Goal: Task Accomplishment & Management: Manage account settings

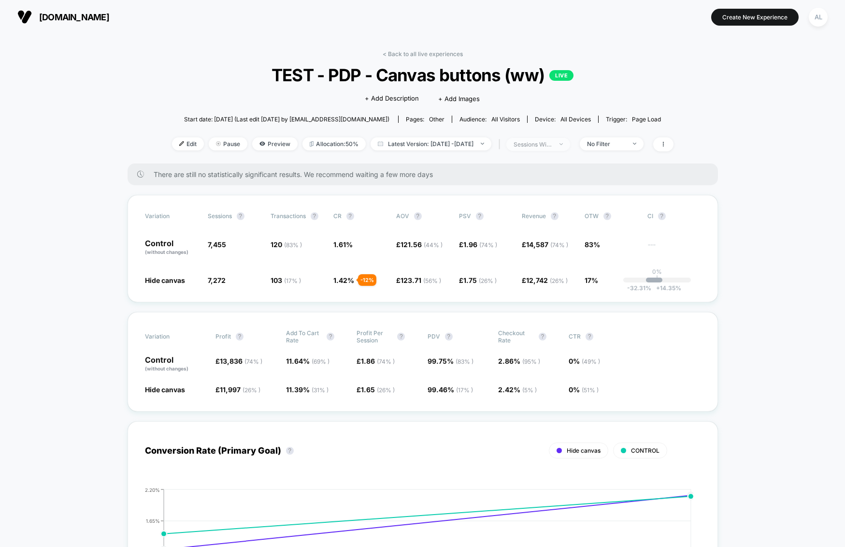
click at [552, 145] on div "sessions with impression" at bounding box center [533, 144] width 39 height 7
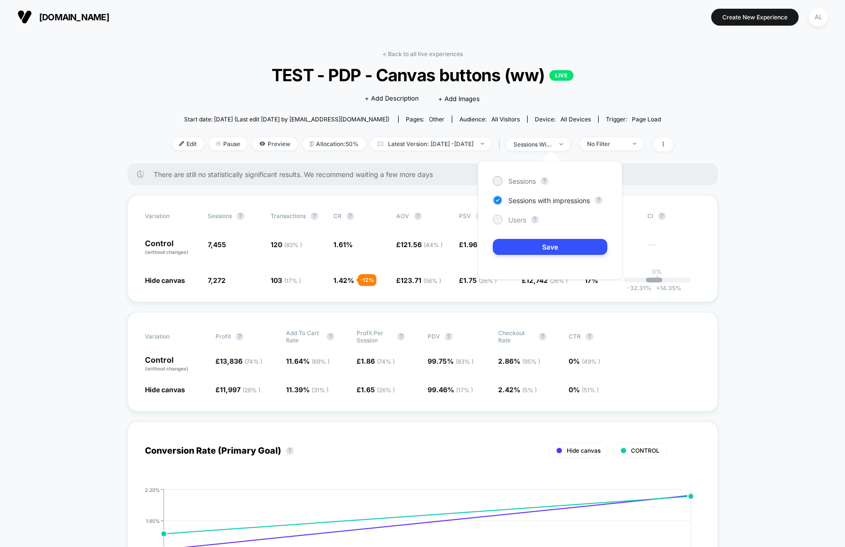
click at [521, 219] on span "Users" at bounding box center [517, 220] width 18 height 8
click at [521, 238] on div "Sessions ? Sessions with impressions ? Users ? Save" at bounding box center [550, 220] width 144 height 118
click at [532, 238] on div "Sessions ? Sessions with impressions ? Users ? Save" at bounding box center [550, 220] width 144 height 118
click at [533, 243] on button "Save" at bounding box center [550, 247] width 115 height 16
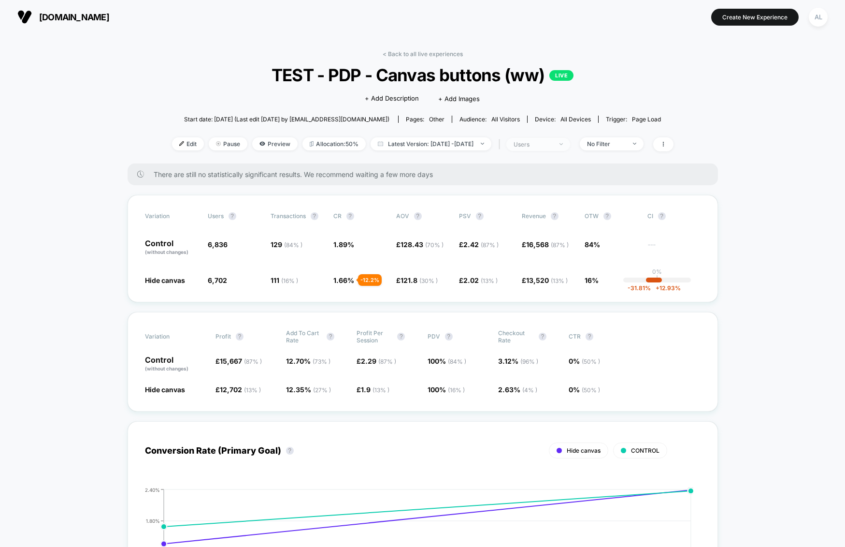
click at [570, 149] on span "users" at bounding box center [538, 144] width 64 height 13
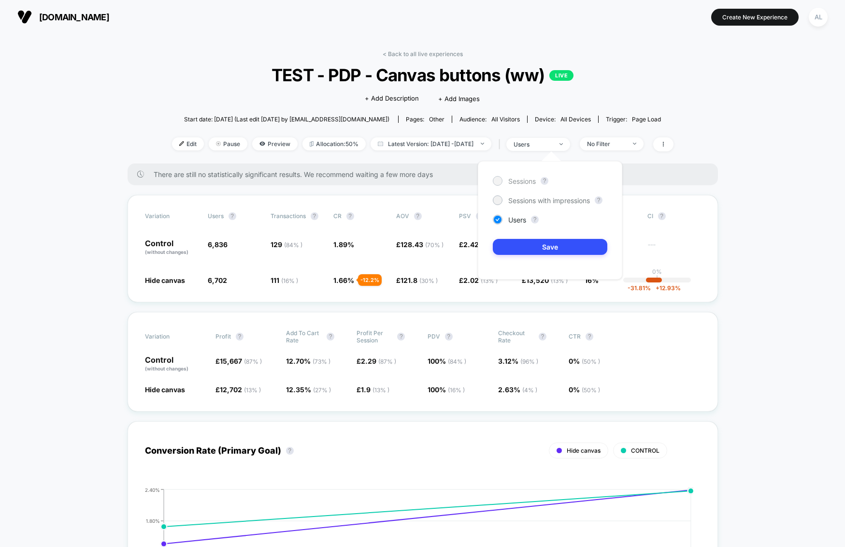
click at [530, 183] on span "Sessions" at bounding box center [522, 181] width 28 height 8
click at [537, 252] on button "Save" at bounding box center [550, 247] width 115 height 16
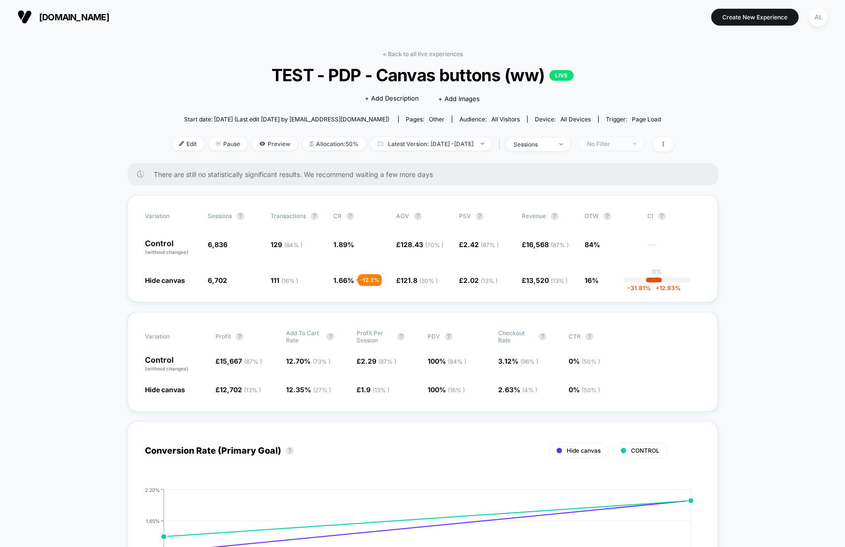
click at [614, 142] on div "No Filter" at bounding box center [606, 143] width 39 height 7
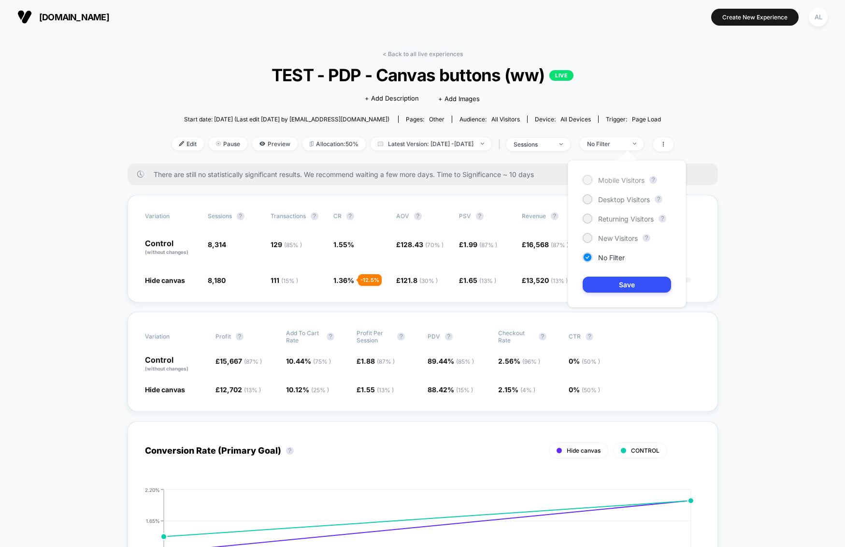
click at [606, 179] on span "Mobile Visitors" at bounding box center [621, 180] width 46 height 8
click at [618, 283] on button "Save" at bounding box center [627, 284] width 88 height 16
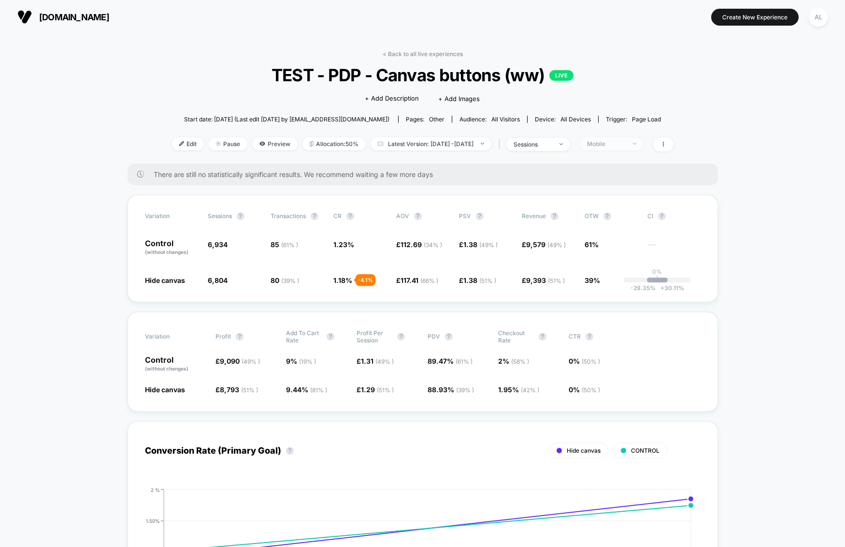
click at [621, 148] on span "Mobile" at bounding box center [612, 143] width 64 height 13
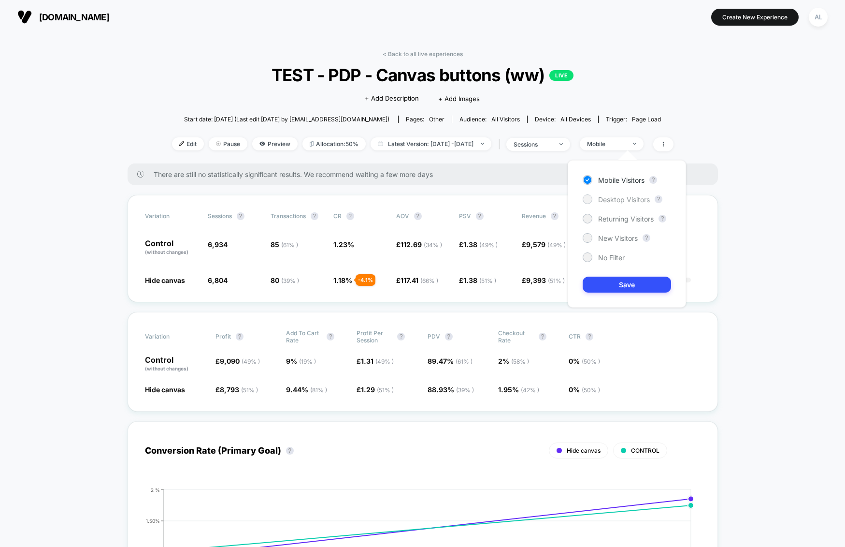
click at [601, 197] on span "Desktop Visitors" at bounding box center [624, 199] width 52 height 8
click at [622, 286] on button "Save" at bounding box center [627, 284] width 88 height 16
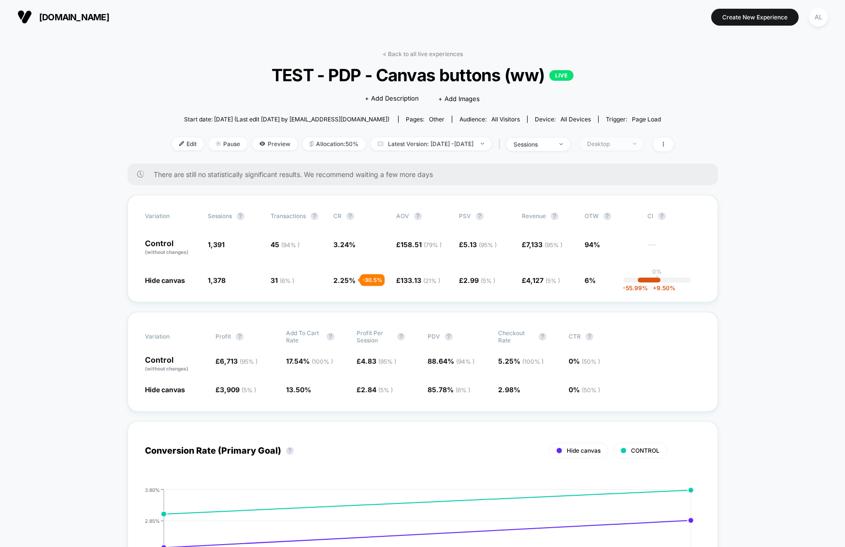
click at [626, 146] on div "Desktop" at bounding box center [606, 143] width 39 height 7
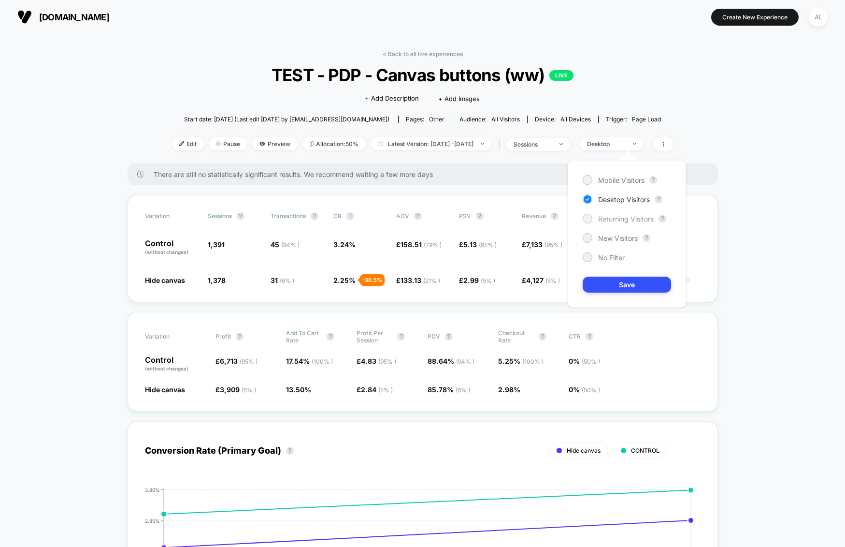
click at [599, 217] on span "Returning Visitors" at bounding box center [626, 219] width 56 height 8
click at [613, 283] on button "Save" at bounding box center [627, 284] width 88 height 16
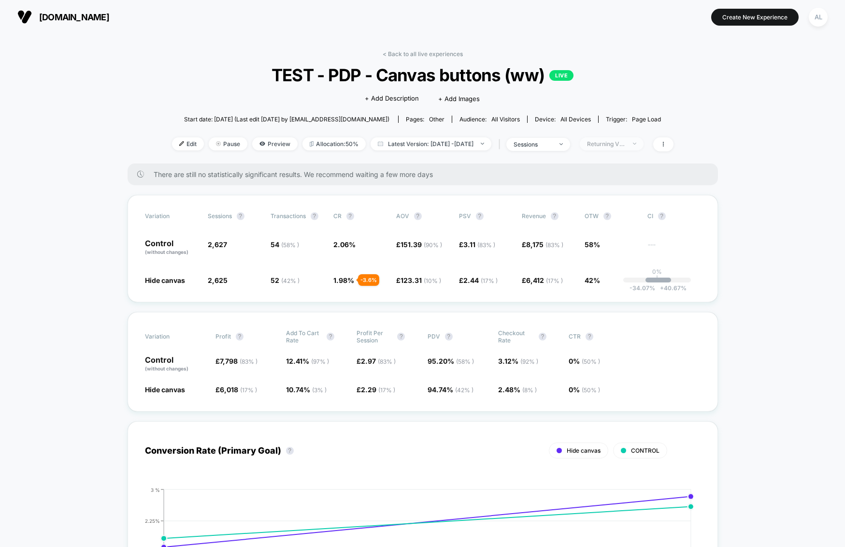
click at [621, 148] on span "Returning Visitors" at bounding box center [612, 143] width 64 height 13
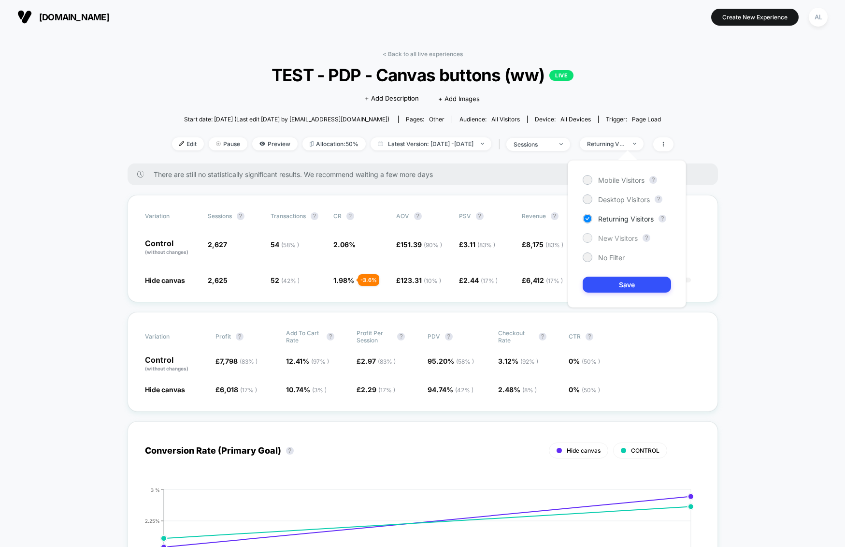
click at [600, 234] on span "New Visitors" at bounding box center [618, 238] width 40 height 8
click at [624, 282] on button "Save" at bounding box center [627, 284] width 88 height 16
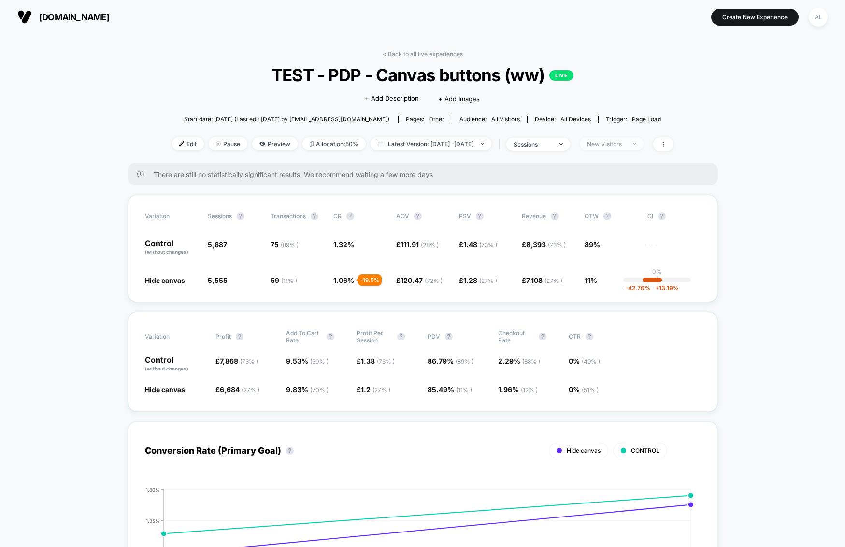
click at [625, 143] on div "New Visitors" at bounding box center [606, 143] width 39 height 7
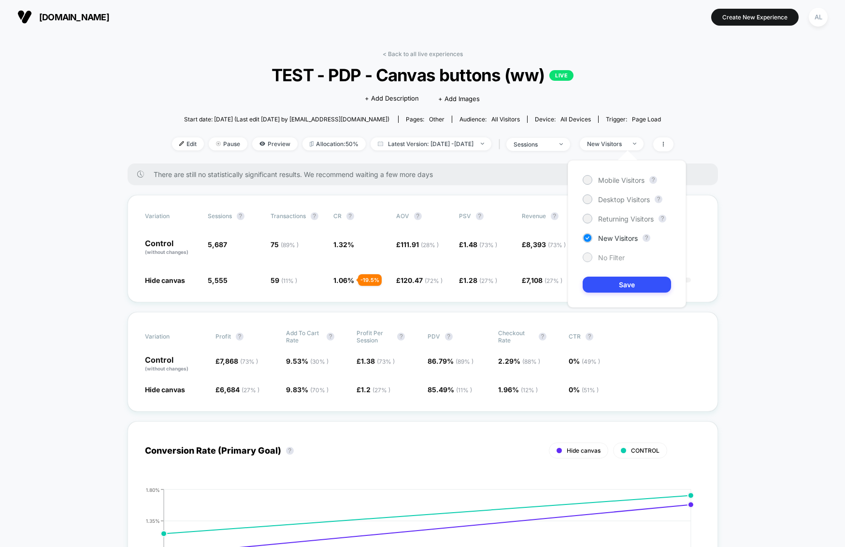
click at [601, 257] on span "No Filter" at bounding box center [611, 257] width 27 height 8
click at [619, 279] on button "Save" at bounding box center [627, 284] width 88 height 16
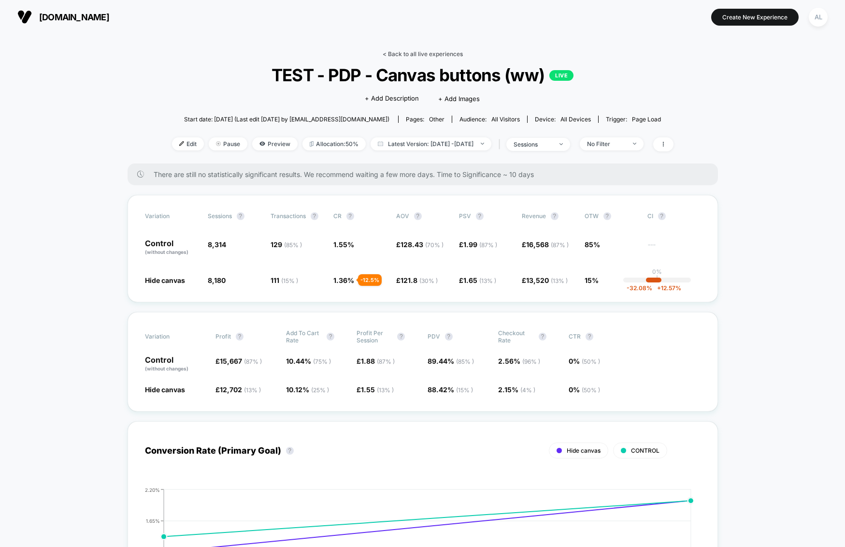
click at [407, 55] on link "< Back to all live experiences" at bounding box center [423, 53] width 80 height 7
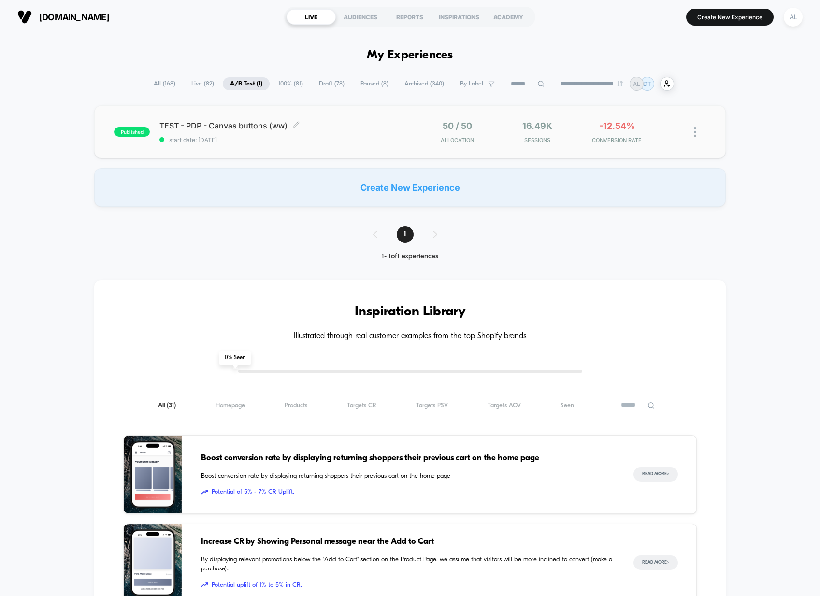
click at [234, 126] on span "TEST - PDP - Canvas buttons (ww) Click to edit experience details" at bounding box center [284, 126] width 250 height 10
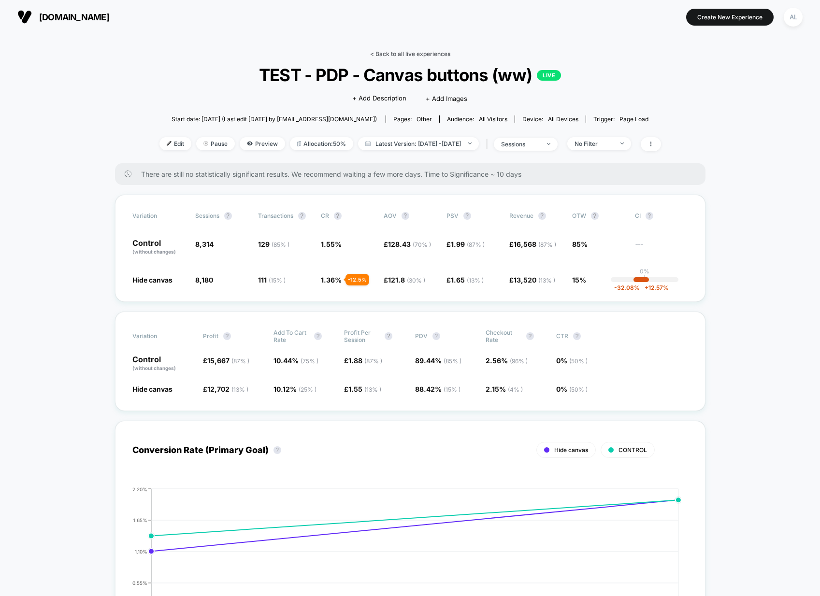
click at [394, 56] on link "< Back to all live experiences" at bounding box center [410, 53] width 80 height 7
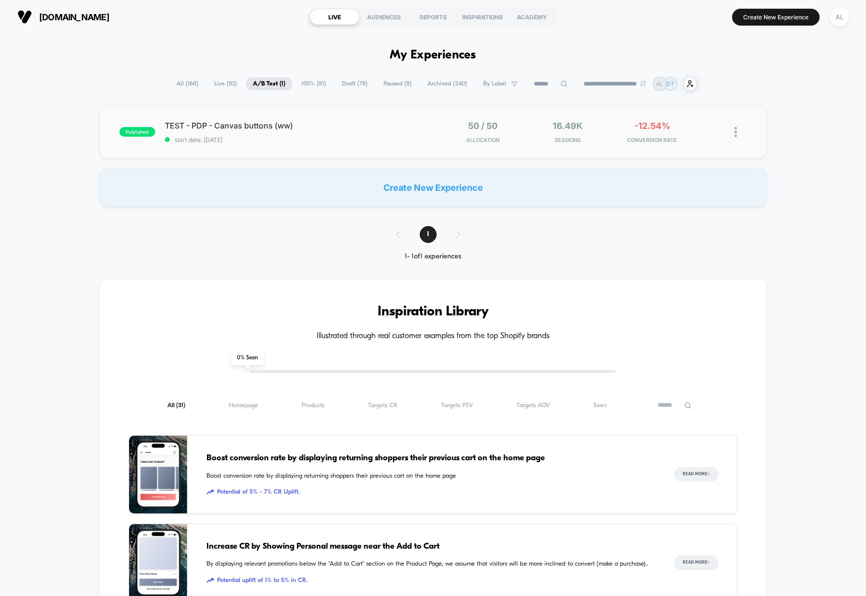
click at [344, 109] on div "published TEST - PDP - Canvas buttons (ww) start date: [DATE] 50 / 50 Allocatio…" at bounding box center [433, 131] width 666 height 53
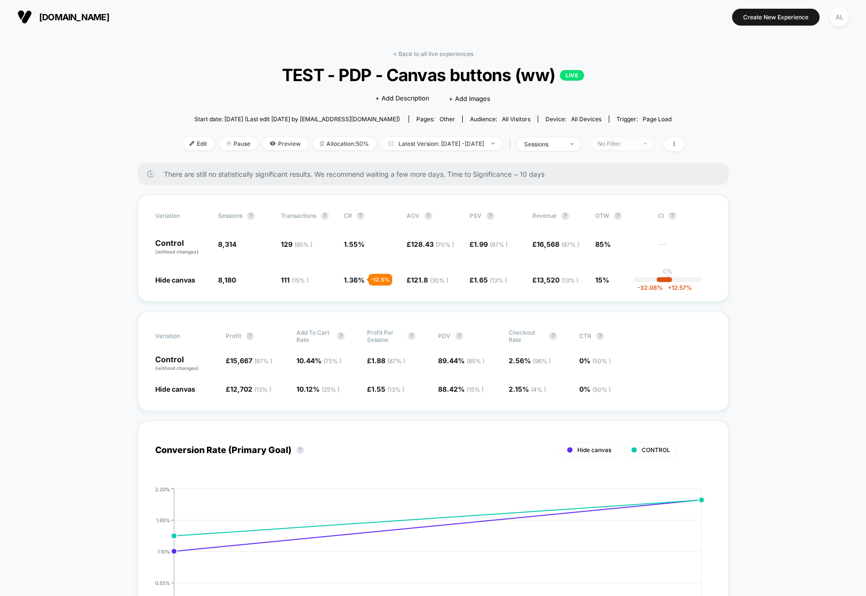
click at [618, 139] on span "No Filter" at bounding box center [622, 143] width 64 height 13
click at [622, 141] on div "No Filter" at bounding box center [616, 143] width 39 height 7
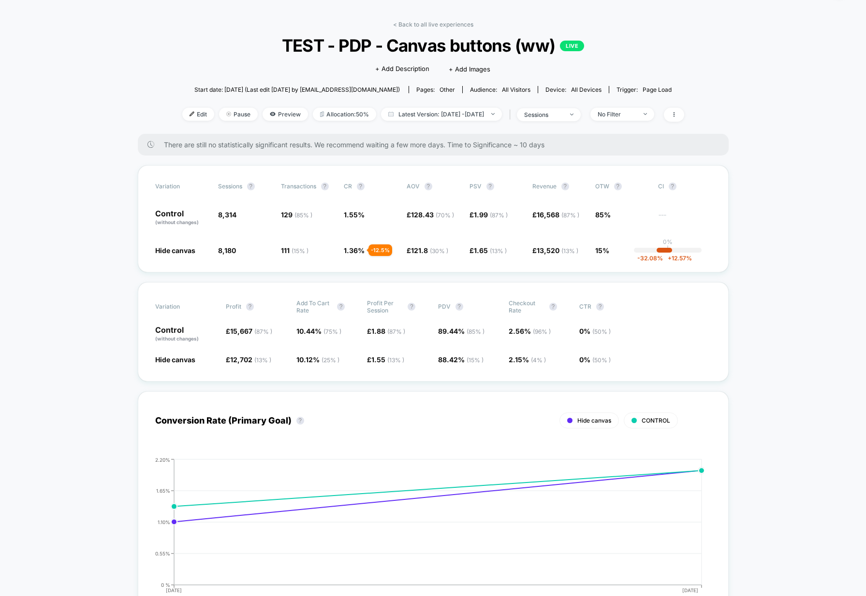
scroll to position [106, 0]
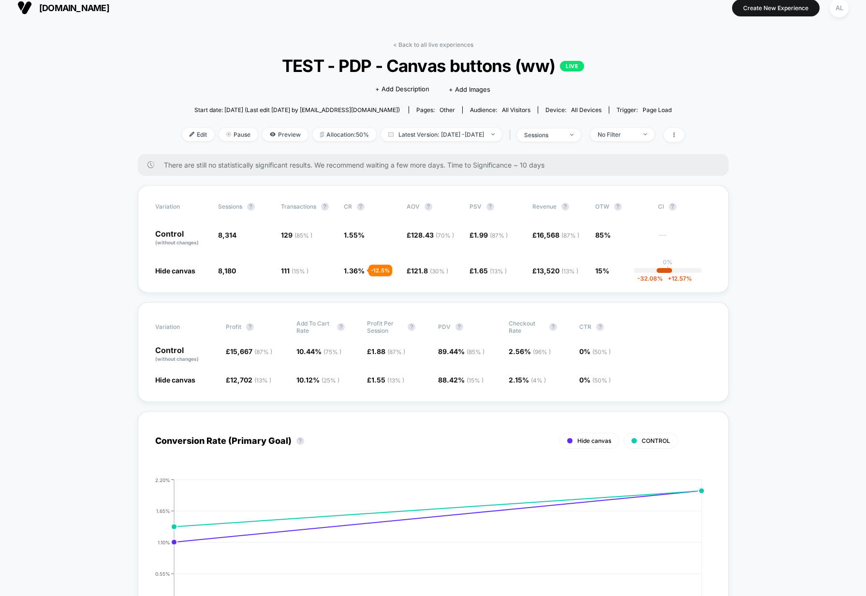
scroll to position [0, 0]
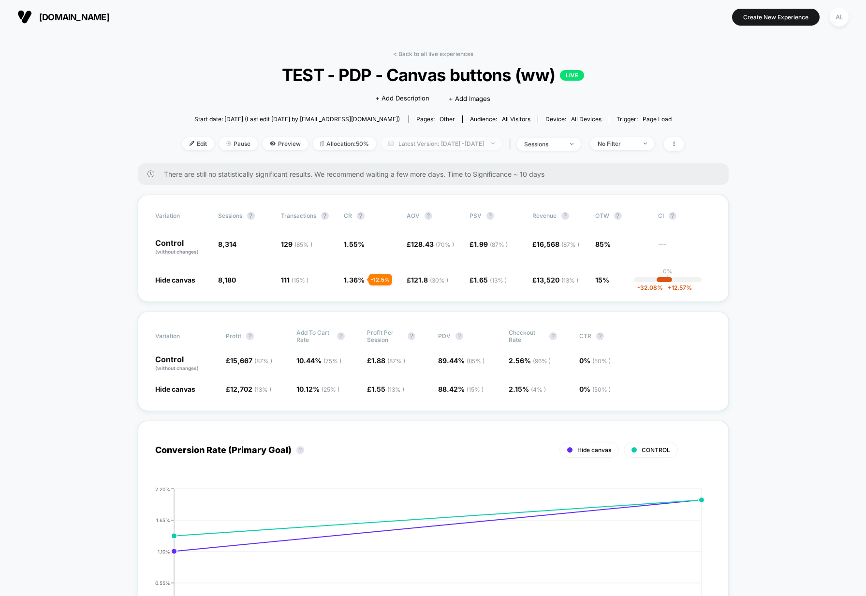
click at [452, 143] on span "Latest Version: [DATE] - [DATE]" at bounding box center [441, 143] width 121 height 13
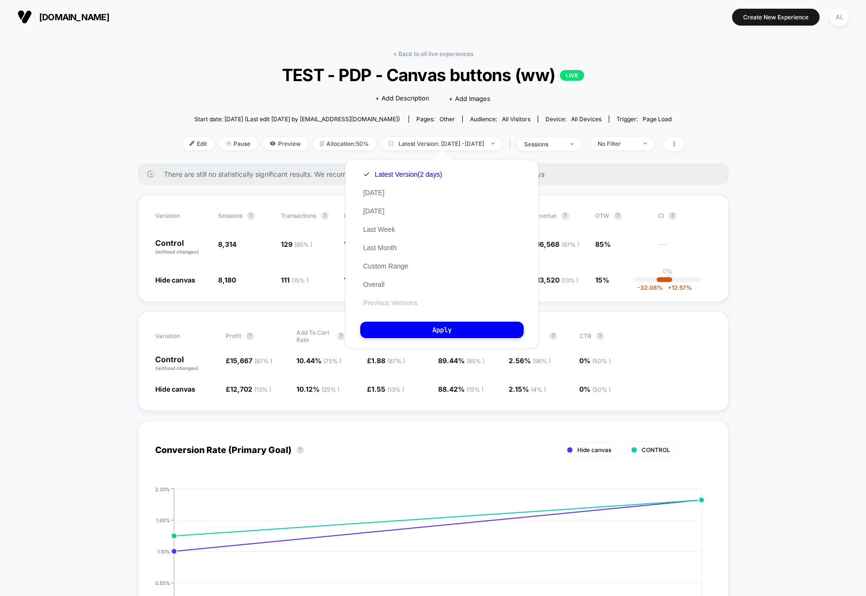
click at [392, 302] on button "Previous Versions" at bounding box center [390, 303] width 60 height 9
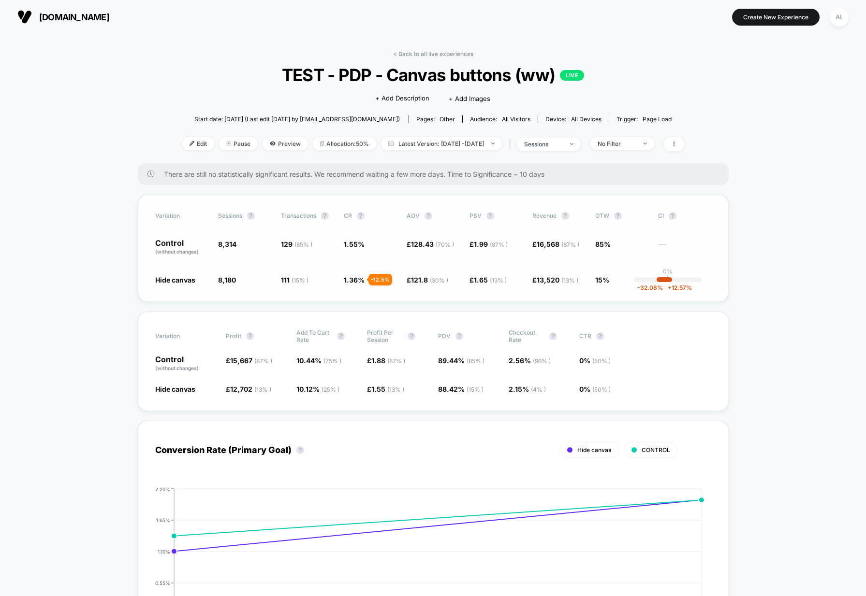
click at [359, 278] on span "1.36 %" at bounding box center [354, 280] width 21 height 8
click at [402, 53] on link "< Back to all live experiences" at bounding box center [433, 53] width 80 height 7
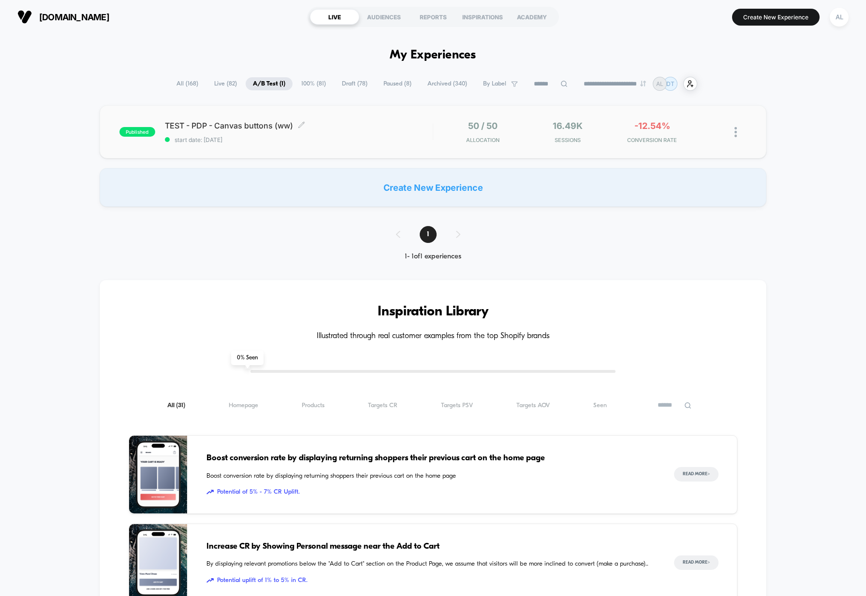
click at [344, 141] on span "start date: [DATE]" at bounding box center [299, 139] width 268 height 7
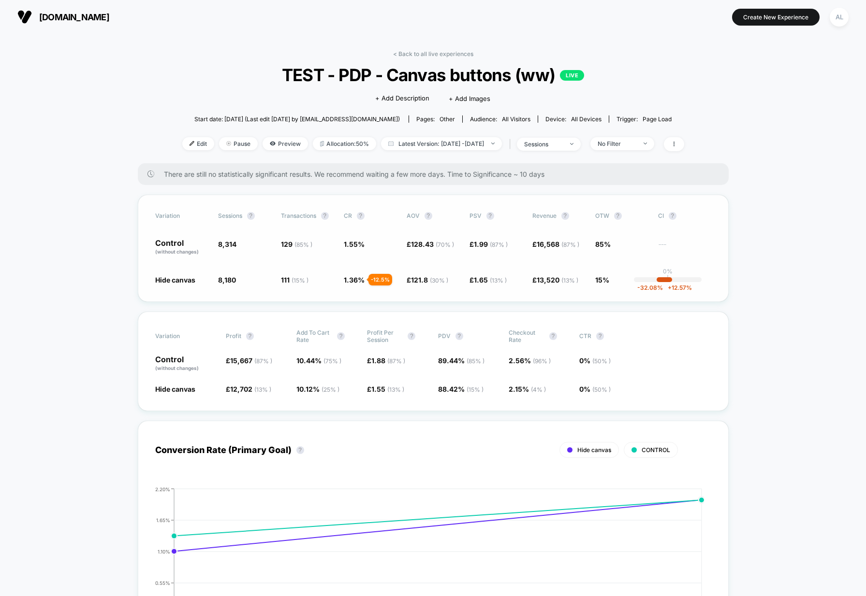
click at [480, 245] on span "1.99 ( 87 % )" at bounding box center [491, 244] width 34 height 8
drag, startPoint x: 482, startPoint y: 290, endPoint x: 476, endPoint y: 255, distance: 35.8
click at [482, 287] on div "Variation Sessions ? Transactions ? CR ? AOV ? PSV ? Revenue ? OTW ? CI ? Contr…" at bounding box center [433, 248] width 591 height 107
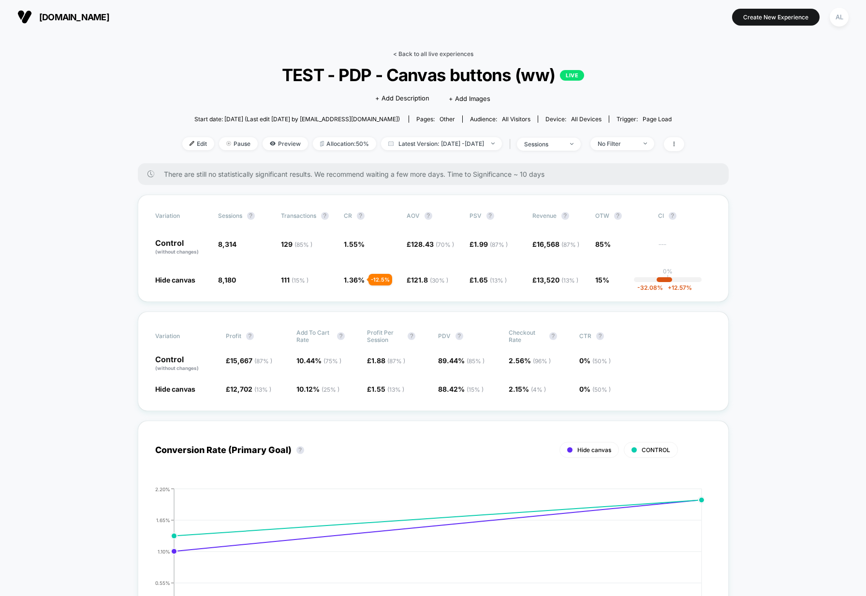
click at [410, 51] on link "< Back to all live experiences" at bounding box center [433, 53] width 80 height 7
